Goal: Task Accomplishment & Management: Complete application form

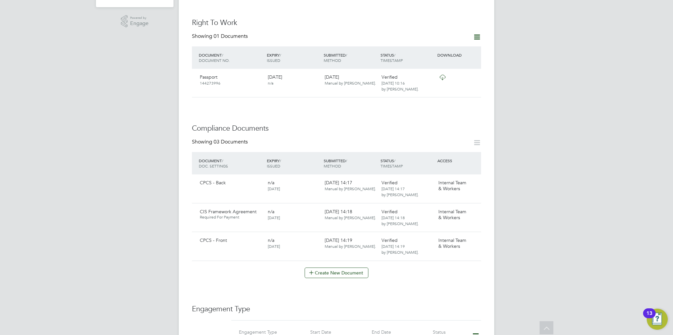
scroll to position [230, 0]
click at [344, 265] on button "Create New Document" at bounding box center [337, 270] width 64 height 11
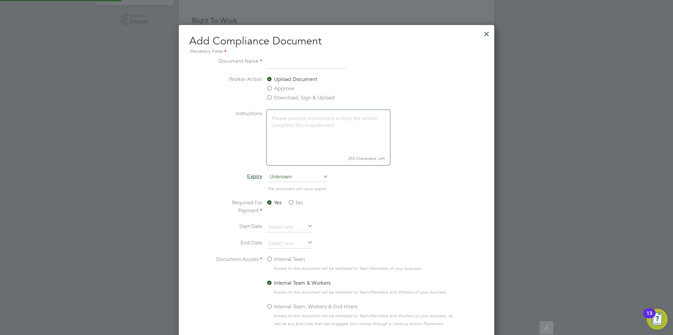
scroll to position [344, 316]
click at [291, 60] on input at bounding box center [306, 63] width 81 height 12
type input "Driving Licence"
click at [288, 174] on span "Unknown" at bounding box center [298, 177] width 61 height 10
click at [290, 219] on li "Specific date" at bounding box center [298, 220] width 61 height 9
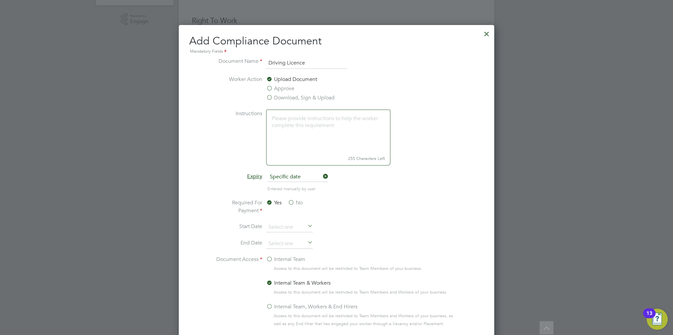
click at [294, 203] on label "No" at bounding box center [295, 203] width 15 height 8
click at [0, 0] on input "No" at bounding box center [0, 0] width 0 height 0
click at [274, 257] on label "Internal Team" at bounding box center [285, 259] width 39 height 8
click at [0, 0] on input "Internal Team" at bounding box center [0, 0] width 0 height 0
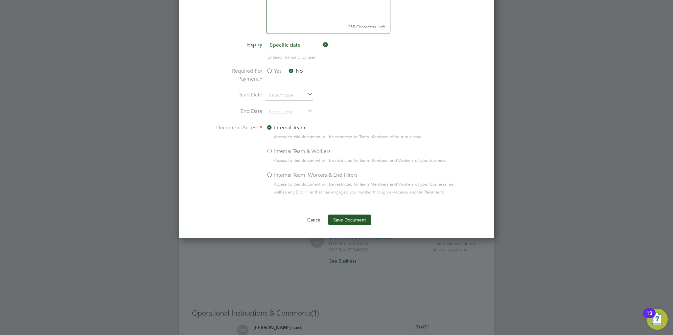
click at [344, 219] on button "Save Document" at bounding box center [349, 219] width 43 height 11
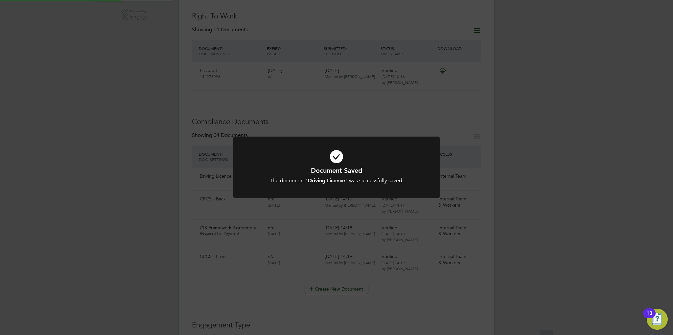
scroll to position [230, 0]
click at [329, 182] on b "Driving Licence" at bounding box center [326, 180] width 37 height 6
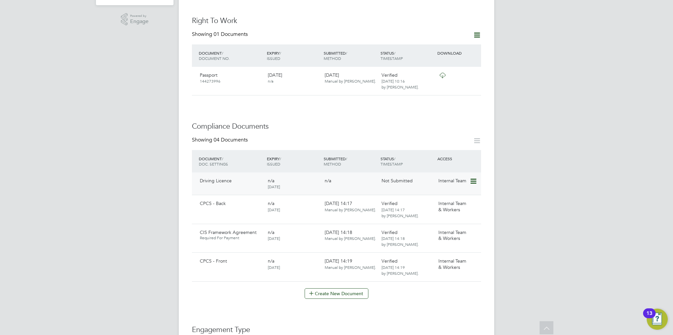
click at [474, 177] on icon at bounding box center [473, 181] width 7 height 8
click at [453, 195] on li "Submit Document" at bounding box center [453, 199] width 46 height 9
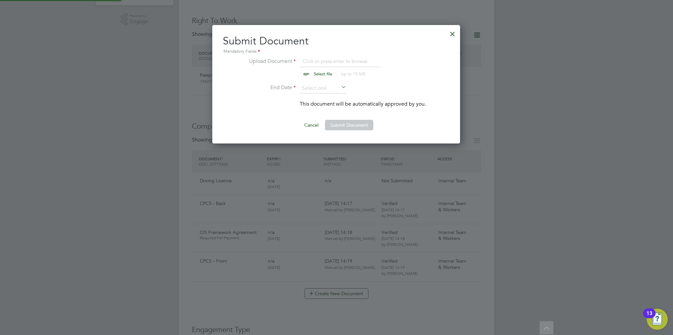
scroll to position [118, 249]
click at [316, 75] on input "file" at bounding box center [329, 67] width 103 height 20
type input "C:\fakepath\Dougie Lloyd DL.jpg"
click at [316, 90] on input at bounding box center [323, 89] width 47 height 10
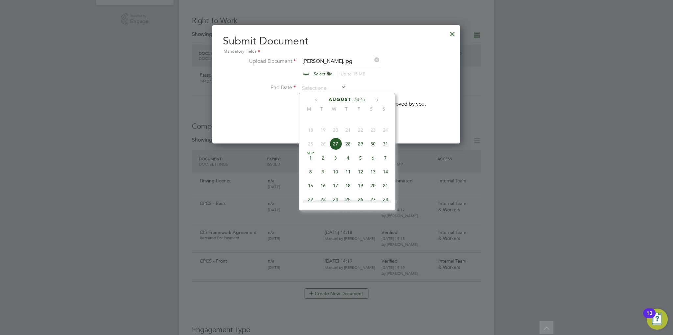
click at [360, 98] on span "2025" at bounding box center [360, 100] width 12 height 6
click at [324, 162] on span "2026" at bounding box center [323, 156] width 12 height 12
click at [383, 143] on span "13" at bounding box center [385, 136] width 12 height 12
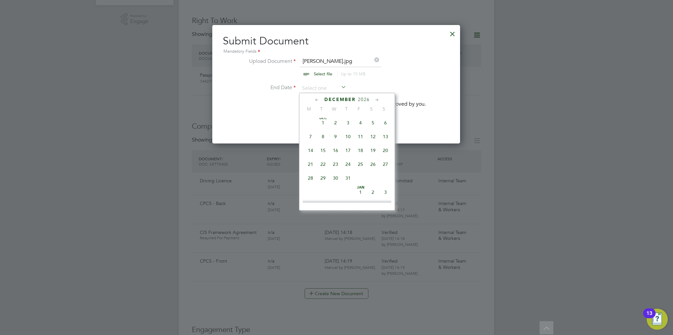
type input "13 Dec 2026"
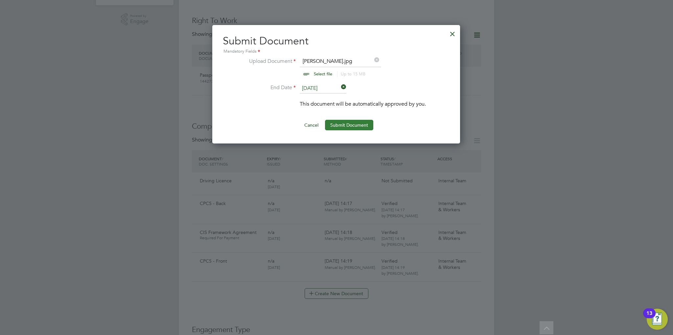
click at [354, 125] on button "Submit Document" at bounding box center [349, 125] width 48 height 11
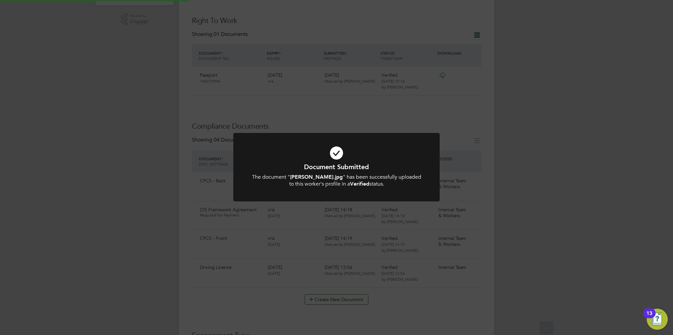
click at [346, 165] on h1 "Document Submitted" at bounding box center [336, 166] width 171 height 9
